Goal: Information Seeking & Learning: Learn about a topic

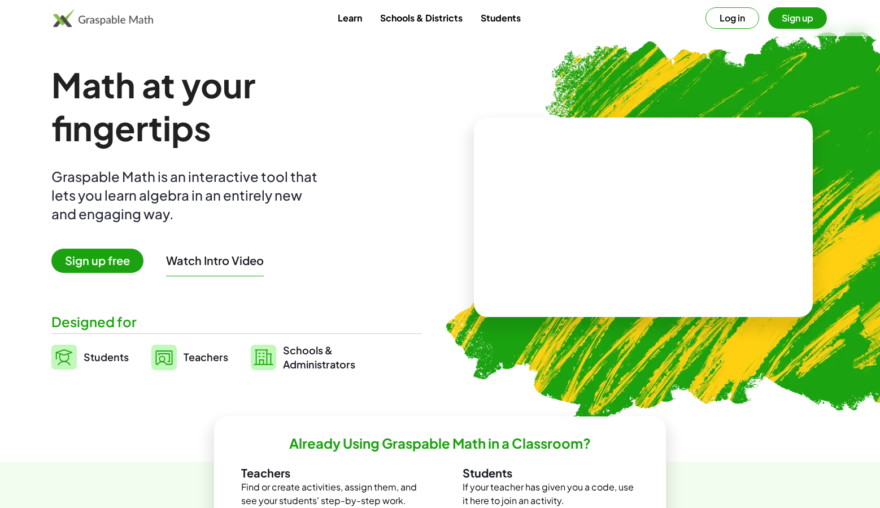
drag, startPoint x: 685, startPoint y: 214, endPoint x: 611, endPoint y: 227, distance: 75.2
click at [611, 227] on video at bounding box center [644, 217] width 170 height 85
drag, startPoint x: 677, startPoint y: 212, endPoint x: 655, endPoint y: 210, distance: 22.8
drag, startPoint x: 623, startPoint y: 226, endPoint x: 661, endPoint y: 224, distance: 37.3
click at [674, 260] on span "Try Another" at bounding box center [672, 261] width 55 height 10
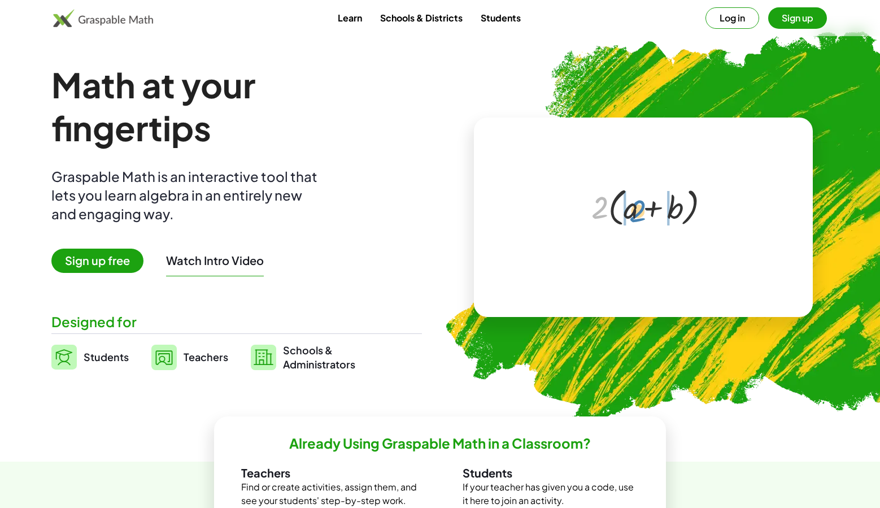
drag, startPoint x: 604, startPoint y: 203, endPoint x: 643, endPoint y: 206, distance: 39.1
click at [643, 206] on div at bounding box center [645, 206] width 119 height 46
click at [659, 267] on button "Try Another" at bounding box center [672, 261] width 73 height 20
drag, startPoint x: 648, startPoint y: 221, endPoint x: 667, endPoint y: 193, distance: 34.6
click at [667, 193] on div at bounding box center [646, 206] width 67 height 62
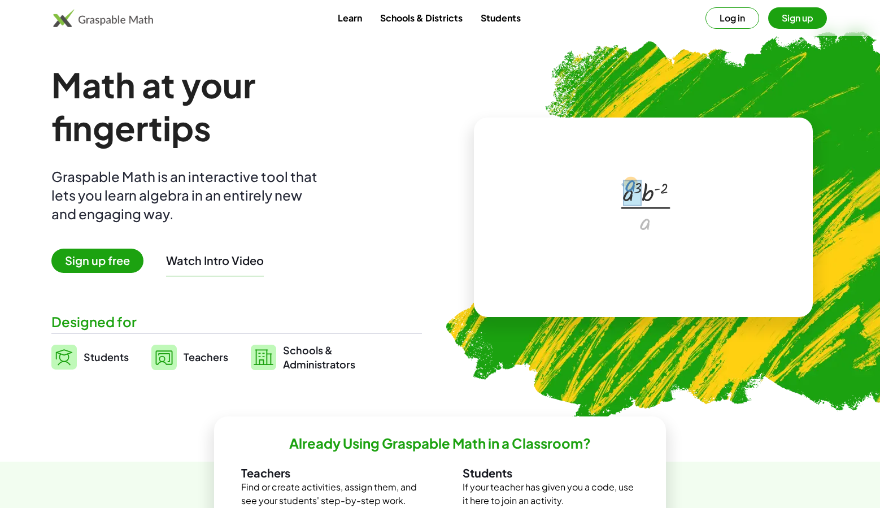
drag, startPoint x: 642, startPoint y: 227, endPoint x: 627, endPoint y: 187, distance: 42.2
click at [659, 227] on div at bounding box center [645, 226] width 49 height 28
drag, startPoint x: 659, startPoint y: 227, endPoint x: 650, endPoint y: 230, distance: 9.5
click at [650, 230] on div at bounding box center [645, 226] width 49 height 28
drag, startPoint x: 662, startPoint y: 225, endPoint x: 651, endPoint y: 227, distance: 10.9
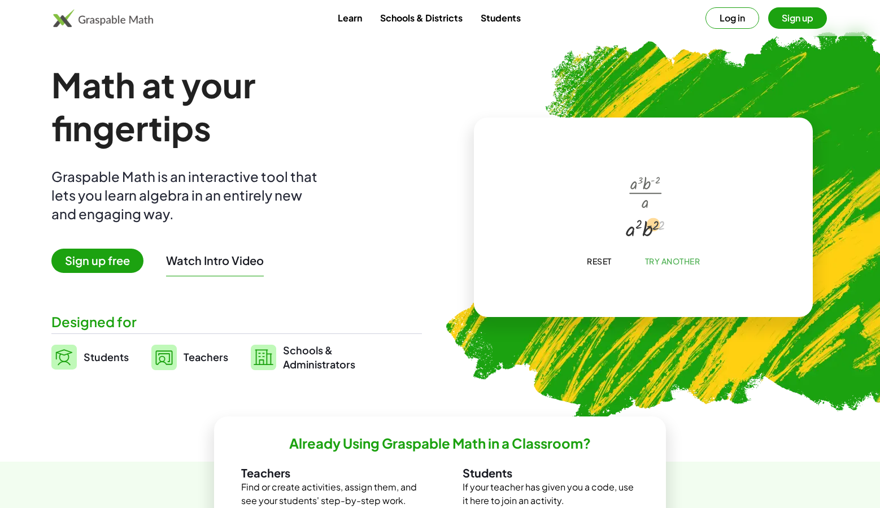
click at [651, 227] on div at bounding box center [645, 226] width 50 height 29
click at [664, 255] on button "Try Another" at bounding box center [672, 261] width 73 height 20
click at [704, 248] on div at bounding box center [641, 206] width 193 height 90
click at [659, 246] on div at bounding box center [641, 206] width 193 height 90
drag, startPoint x: 662, startPoint y: 271, endPoint x: 662, endPoint y: 240, distance: 31.1
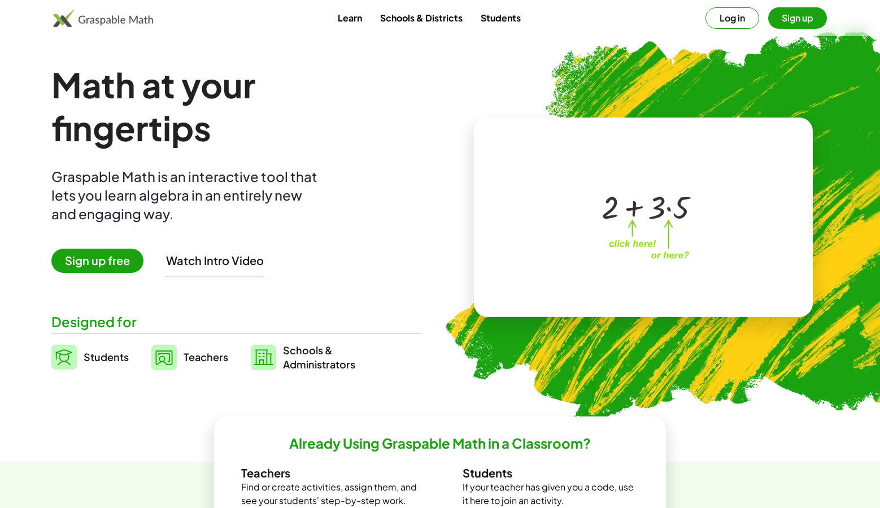
click at [662, 241] on div "+ 2 + · 3 · 5 ×" at bounding box center [644, 217] width 198 height 113
drag, startPoint x: 607, startPoint y: 204, endPoint x: 662, endPoint y: 198, distance: 55.1
click at [662, 198] on div at bounding box center [645, 206] width 99 height 42
click at [632, 211] on div at bounding box center [645, 206] width 99 height 42
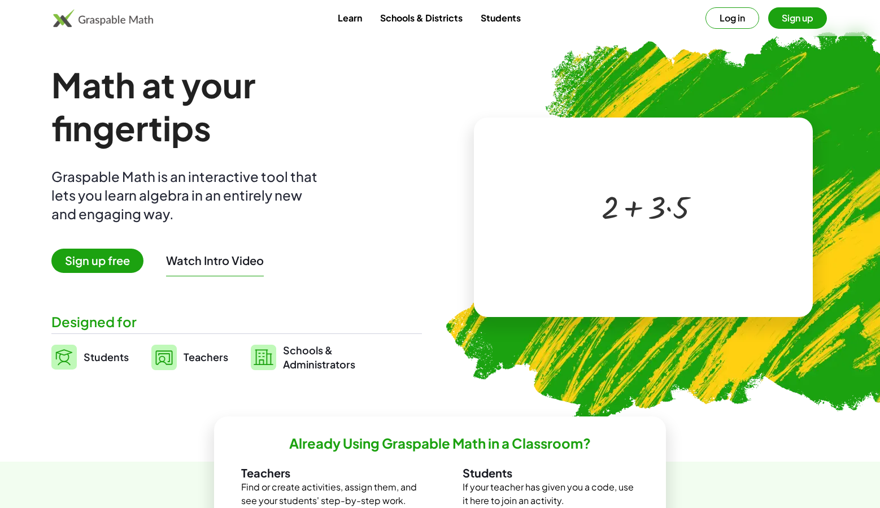
click at [632, 211] on div at bounding box center [645, 206] width 99 height 42
click at [669, 210] on div at bounding box center [645, 206] width 99 height 42
click at [637, 222] on div at bounding box center [645, 223] width 83 height 35
click at [642, 184] on div at bounding box center [646, 187] width 80 height 39
click at [647, 228] on div at bounding box center [646, 226] width 80 height 38
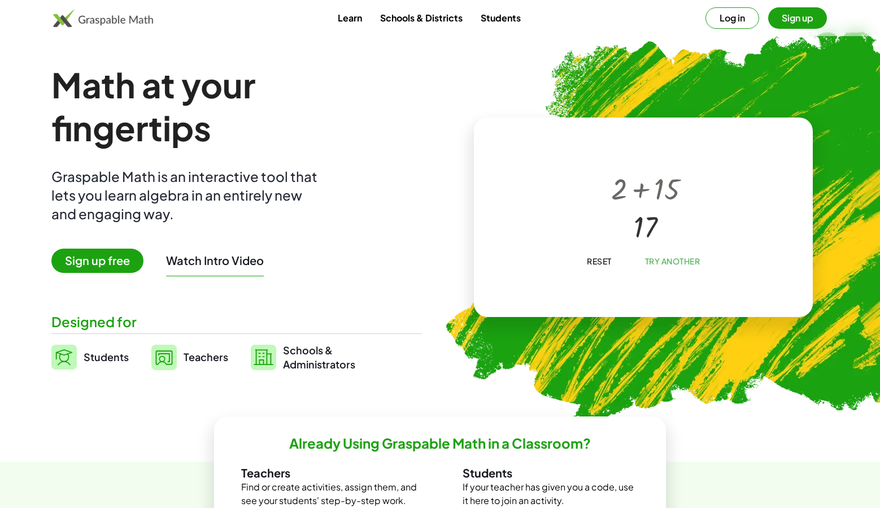
click at [645, 185] on div at bounding box center [646, 187] width 80 height 39
